Goal: Find specific fact: Find specific fact

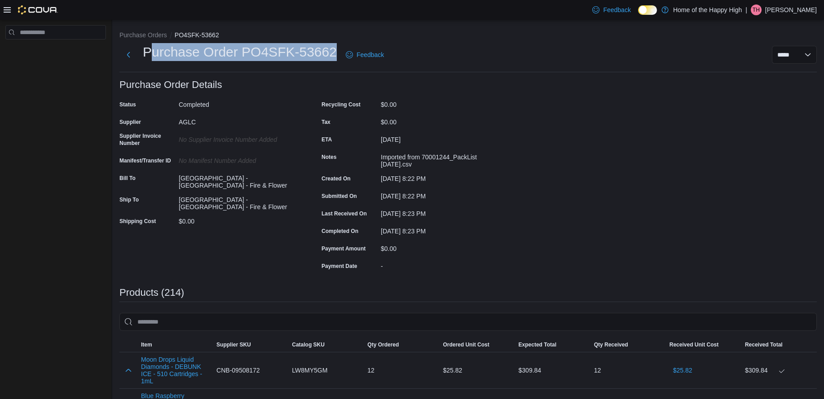
drag, startPoint x: 337, startPoint y: 55, endPoint x: 148, endPoint y: 51, distance: 189.7
click at [148, 51] on div "Purchase Order PO4SFK-53662 Feedback" at bounding box center [254, 54] width 268 height 23
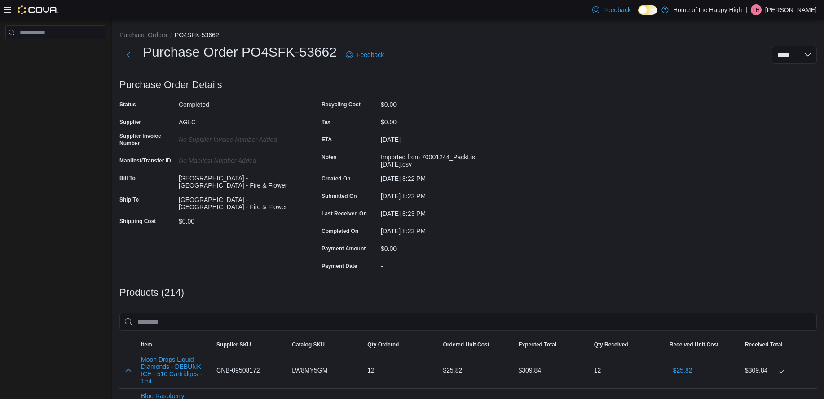
click at [141, 53] on div "Purchase Order PO4SFK-53662 Feedback" at bounding box center [254, 54] width 268 height 23
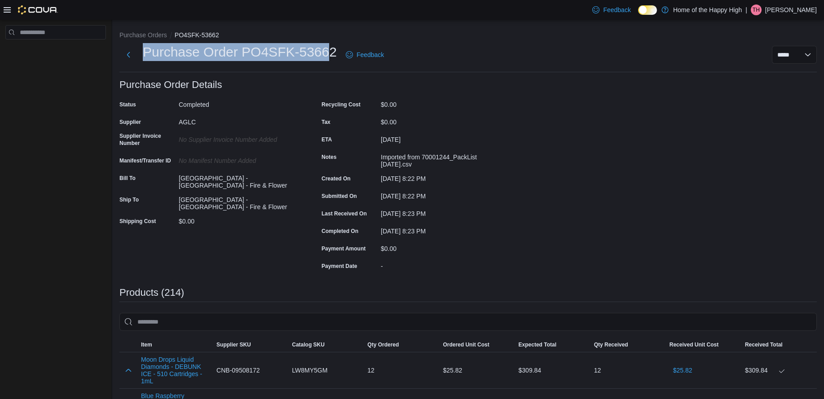
drag, startPoint x: 144, startPoint y: 53, endPoint x: 331, endPoint y: 55, distance: 186.5
click at [331, 55] on h1 "Purchase Order PO4SFK-53662" at bounding box center [240, 52] width 194 height 18
click at [337, 56] on h1 "Purchase Order PO4SFK-53662" at bounding box center [240, 52] width 194 height 18
drag, startPoint x: 337, startPoint y: 56, endPoint x: 160, endPoint y: 58, distance: 177.0
click at [160, 58] on div "Purchase Order PO4SFK-53662 Feedback" at bounding box center [254, 54] width 268 height 23
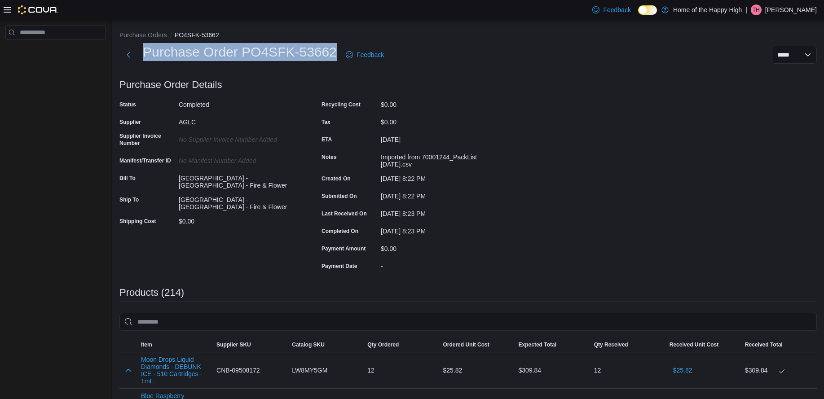
copy h1 "Purchase Order PO4SFK-53662"
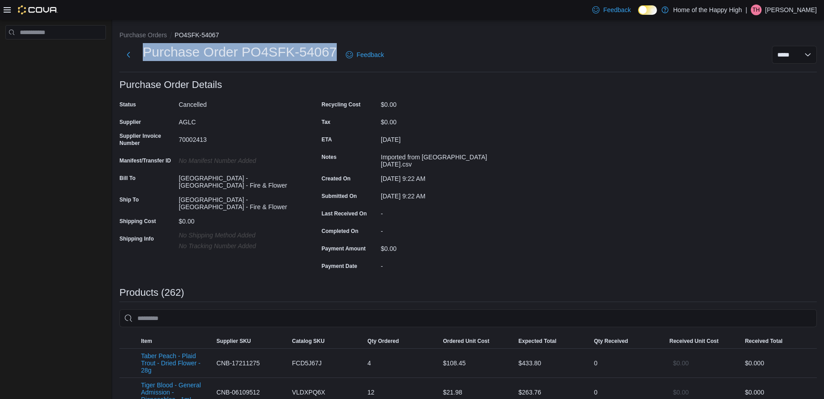
drag, startPoint x: 335, startPoint y: 54, endPoint x: 144, endPoint y: 55, distance: 190.5
click at [144, 55] on h1 "Purchase Order PO4SFK-54067" at bounding box center [240, 52] width 194 height 18
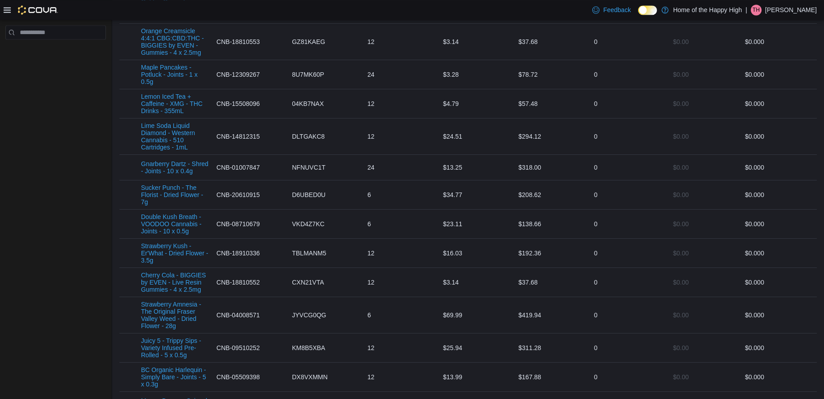
scroll to position [367, 0]
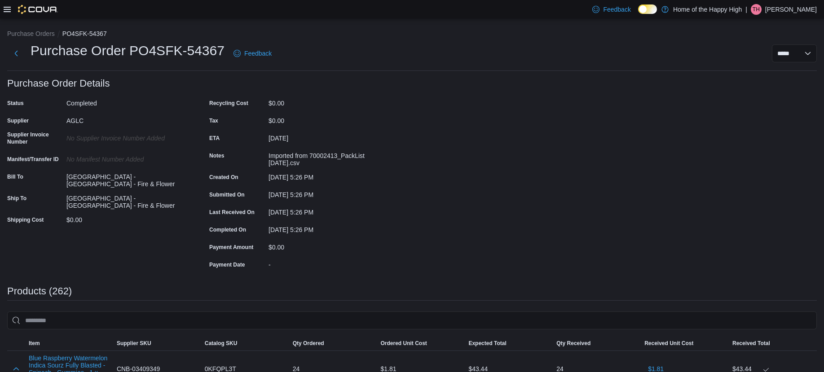
click at [58, 48] on h1 "Purchase Order PO4SFK-54367" at bounding box center [128, 51] width 194 height 18
click at [133, 49] on h1 "Purchase Order PO4SFK-54367" at bounding box center [128, 51] width 194 height 18
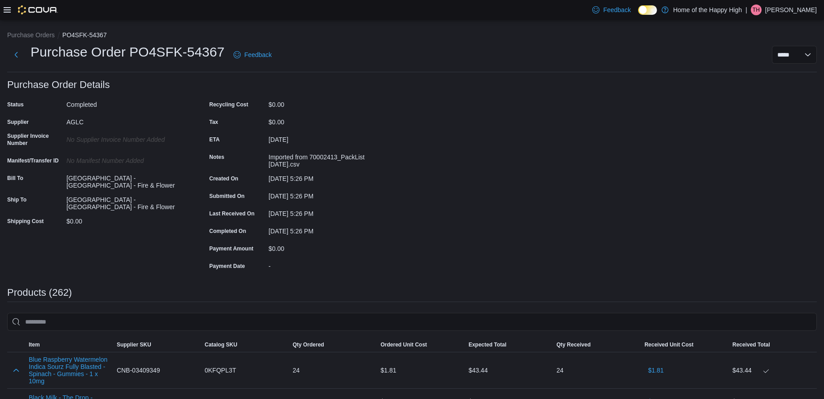
click at [30, 51] on div "Purchase Order PO4SFK-54367 Feedback" at bounding box center [141, 54] width 268 height 23
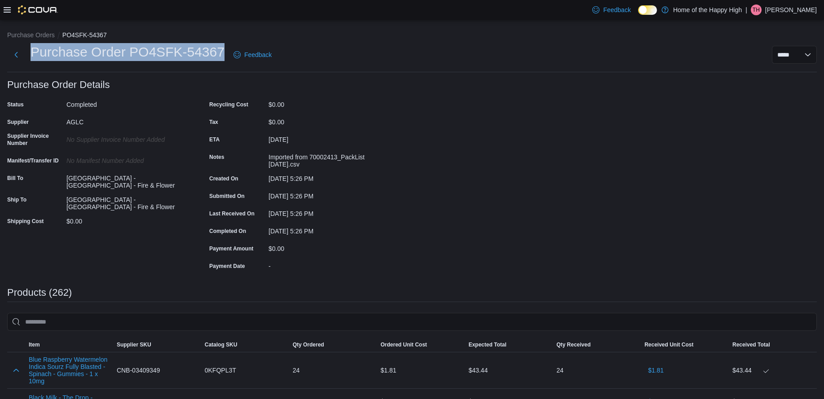
drag, startPoint x: 31, startPoint y: 51, endPoint x: 222, endPoint y: 52, distance: 191.4
click at [222, 52] on h1 "Purchase Order PO4SFK-54367" at bounding box center [128, 52] width 194 height 18
click at [223, 52] on h1 "Purchase Order PO4SFK-54367" at bounding box center [128, 52] width 194 height 18
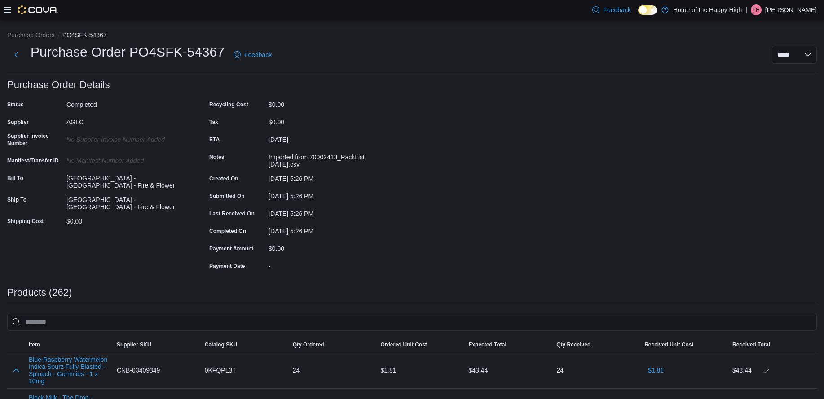
click at [221, 52] on h1 "Purchase Order PO4SFK-54367" at bounding box center [128, 52] width 194 height 18
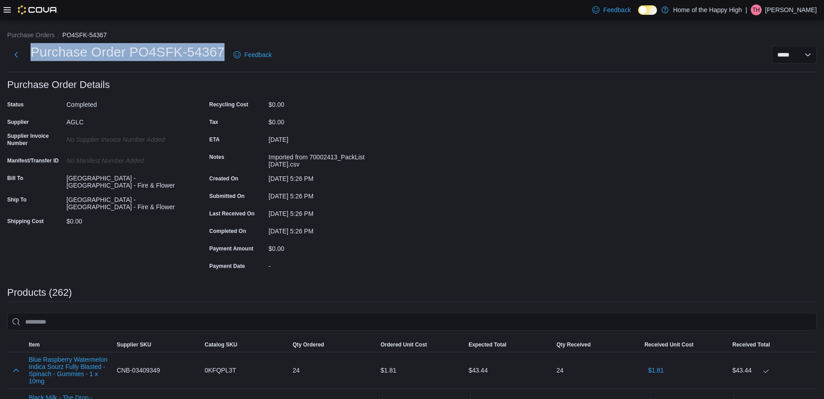
drag, startPoint x: 223, startPoint y: 52, endPoint x: 33, endPoint y: 51, distance: 190.1
click at [33, 51] on h1 "Purchase Order PO4SFK-54367" at bounding box center [128, 52] width 194 height 18
copy h1 "Purchase Order PO4SFK-54367"
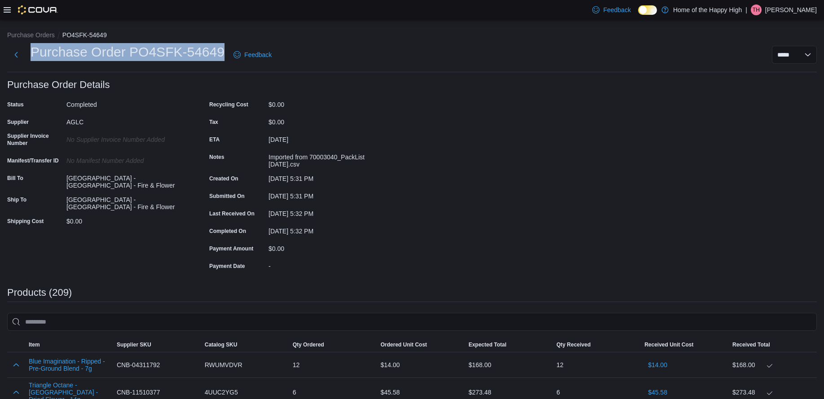
drag, startPoint x: 215, startPoint y: 53, endPoint x: 34, endPoint y: 51, distance: 181.5
click at [34, 51] on h1 "Purchase Order PO4SFK-54649" at bounding box center [128, 52] width 194 height 18
copy h1 "Purchase Order PO4SFK-54649"
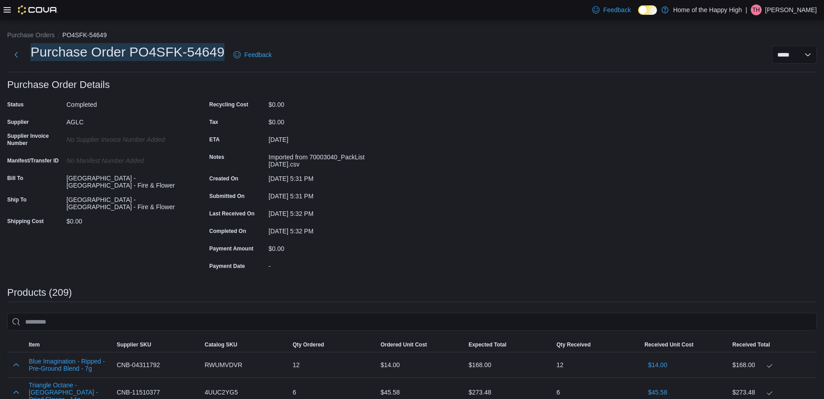
click at [353, 372] on div "12" at bounding box center [333, 365] width 88 height 18
